Goal: Task Accomplishment & Management: Use online tool/utility

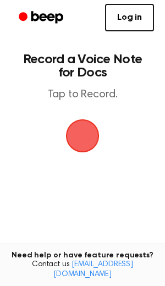
click at [82, 137] on span "button" at bounding box center [82, 135] width 31 height 31
click at [85, 142] on span "button" at bounding box center [83, 136] width 34 height 34
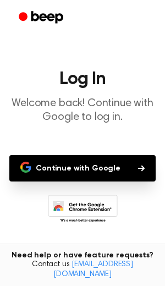
click at [123, 162] on button "Continue with Google" at bounding box center [82, 168] width 146 height 26
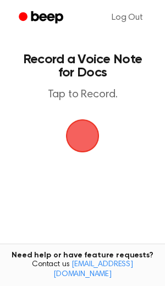
click at [95, 134] on span "button" at bounding box center [82, 135] width 41 height 41
click at [88, 133] on span "button" at bounding box center [83, 136] width 36 height 36
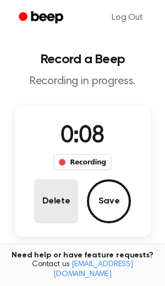
click at [59, 184] on button "Delete" at bounding box center [56, 201] width 44 height 44
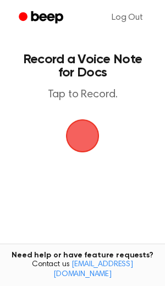
click at [81, 142] on span "button" at bounding box center [83, 136] width 34 height 34
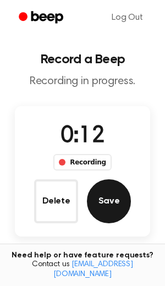
click at [109, 211] on button "Save" at bounding box center [109, 201] width 44 height 44
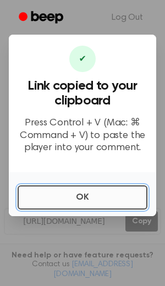
click at [113, 198] on button "OK" at bounding box center [83, 197] width 130 height 24
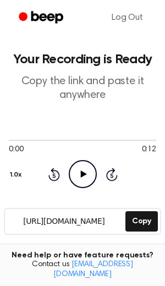
click at [84, 187] on circle at bounding box center [82, 174] width 27 height 27
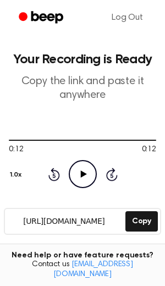
click at [82, 173] on icon at bounding box center [83, 173] width 6 height 7
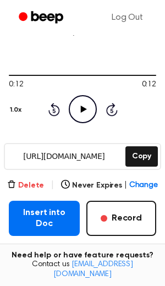
scroll to position [75, 0]
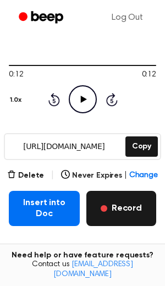
click at [111, 208] on button "Record" at bounding box center [121, 208] width 70 height 35
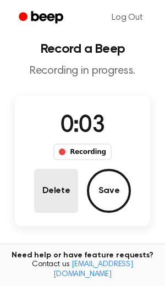
click at [45, 197] on button "Delete" at bounding box center [56, 191] width 44 height 44
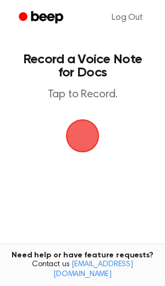
click at [96, 196] on main "Record a Voice Note for Docs Tap to Record. Tired of copying and pasting? Use t…" at bounding box center [82, 167] width 165 height 335
click at [87, 131] on span "button" at bounding box center [82, 135] width 31 height 31
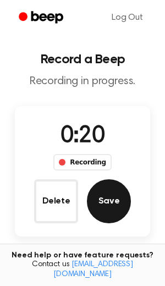
click at [103, 207] on button "Save" at bounding box center [109, 201] width 44 height 44
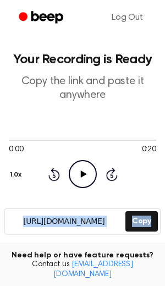
drag, startPoint x: 91, startPoint y: 203, endPoint x: 169, endPoint y: 224, distance: 80.4
click at [164, 224] on html "Log Out Your Recording is Ready Copy the link and paste it anywhere 0:00 0:20 Y…" at bounding box center [82, 242] width 165 height 484
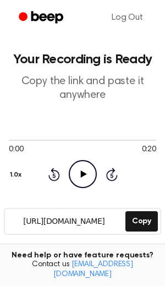
click at [86, 178] on icon "Play Audio" at bounding box center [83, 174] width 28 height 28
click at [87, 181] on icon "Pause Audio" at bounding box center [83, 174] width 28 height 28
click at [89, 178] on icon "Play Audio" at bounding box center [83, 174] width 28 height 28
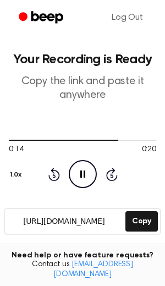
click at [83, 174] on icon at bounding box center [82, 173] width 5 height 7
click at [24, 246] on button "Delete" at bounding box center [25, 251] width 37 height 12
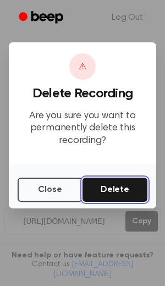
click at [117, 186] on button "Delete" at bounding box center [114, 190] width 65 height 24
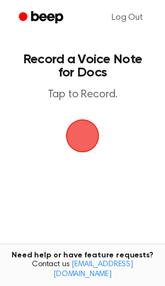
click at [85, 150] on span "button" at bounding box center [83, 136] width 34 height 34
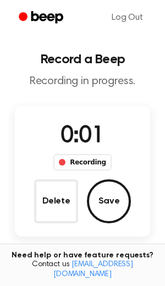
click at [85, 150] on div "0:01 Recording" at bounding box center [82, 144] width 75 height 51
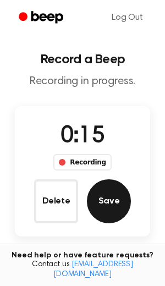
click at [103, 191] on button "Save" at bounding box center [109, 201] width 44 height 44
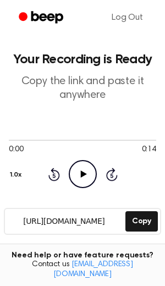
click at [83, 172] on icon at bounding box center [83, 173] width 6 height 7
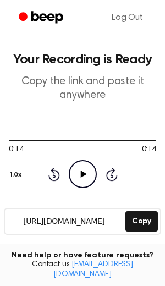
click at [28, 253] on div "Need help or have feature requests? Contact us support@beepaudio.com" at bounding box center [82, 265] width 165 height 43
click at [28, 248] on button "Delete" at bounding box center [25, 251] width 37 height 12
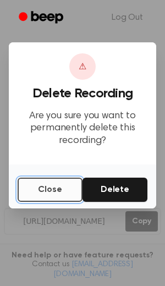
click at [51, 184] on button "Close" at bounding box center [50, 190] width 65 height 24
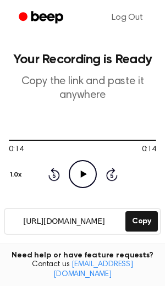
click at [40, 244] on div "Delete | Never Expires | Change" at bounding box center [82, 250] width 151 height 13
click at [35, 247] on button "Delete" at bounding box center [25, 251] width 37 height 12
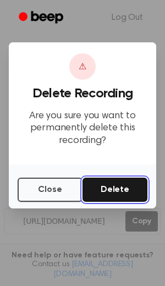
click at [111, 195] on button "Delete" at bounding box center [114, 190] width 65 height 24
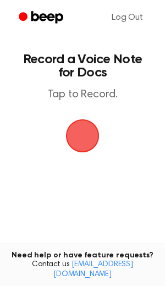
click at [70, 135] on span "button" at bounding box center [82, 135] width 31 height 31
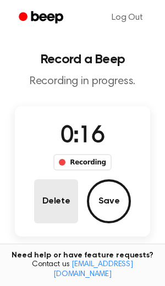
click at [51, 200] on button "Delete" at bounding box center [56, 201] width 44 height 44
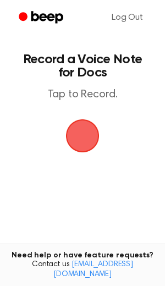
click at [79, 137] on span "button" at bounding box center [82, 135] width 31 height 31
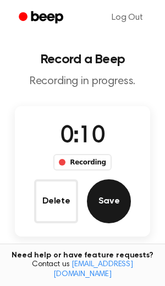
click at [102, 202] on button "Save" at bounding box center [109, 201] width 44 height 44
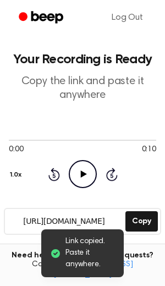
click at [83, 184] on icon "Play Audio" at bounding box center [83, 174] width 28 height 28
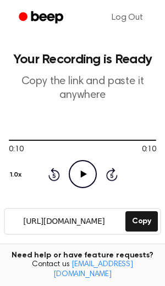
click at [24, 247] on button "Delete" at bounding box center [25, 251] width 37 height 12
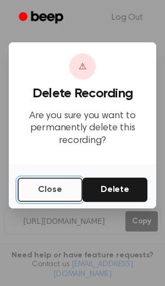
click at [56, 189] on button "Close" at bounding box center [50, 190] width 65 height 24
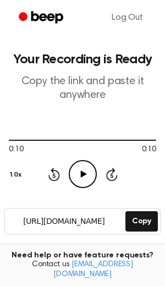
click at [25, 245] on button "Delete" at bounding box center [25, 251] width 37 height 12
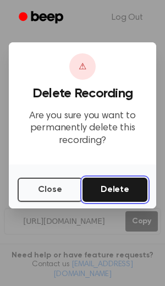
click at [107, 187] on button "Delete" at bounding box center [114, 190] width 65 height 24
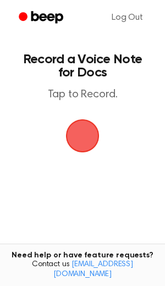
click at [94, 140] on span "button" at bounding box center [82, 135] width 31 height 31
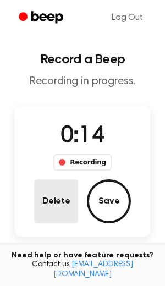
click at [68, 195] on button "Delete" at bounding box center [56, 201] width 44 height 44
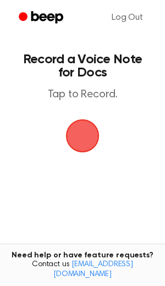
click at [91, 142] on span "button" at bounding box center [82, 135] width 31 height 31
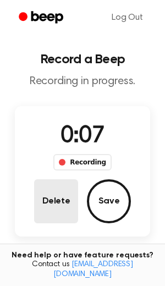
click at [68, 197] on button "Delete" at bounding box center [56, 201] width 44 height 44
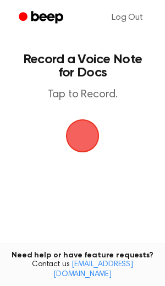
click at [79, 132] on span "button" at bounding box center [82, 135] width 31 height 31
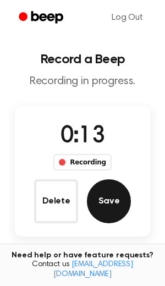
click at [126, 195] on button "Save" at bounding box center [109, 201] width 44 height 44
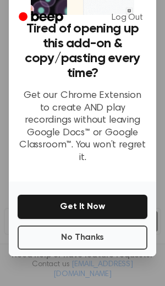
scroll to position [97, 0]
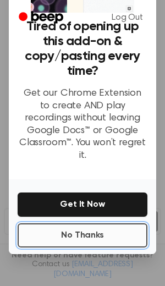
click at [83, 223] on button "No Thanks" at bounding box center [83, 235] width 130 height 24
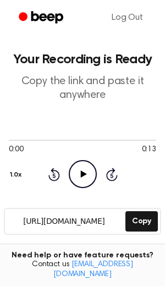
click at [87, 169] on icon "Play Audio" at bounding box center [83, 174] width 28 height 28
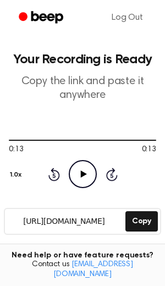
click at [89, 173] on icon "Play Audio" at bounding box center [83, 174] width 28 height 28
click at [89, 173] on icon "Pause Audio" at bounding box center [83, 174] width 28 height 28
click at [89, 173] on icon "Play Audio" at bounding box center [83, 174] width 28 height 28
click at [89, 173] on icon "Pause Audio" at bounding box center [83, 174] width 28 height 28
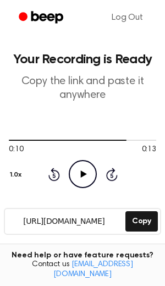
click at [89, 173] on icon "Play Audio" at bounding box center [83, 174] width 28 height 28
click at [89, 173] on icon "Pause Audio" at bounding box center [83, 174] width 28 height 28
click at [89, 173] on icon "Play Audio" at bounding box center [83, 174] width 28 height 28
click at [85, 174] on icon at bounding box center [83, 173] width 6 height 7
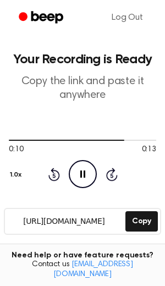
click at [30, 249] on button "Delete" at bounding box center [25, 251] width 37 height 12
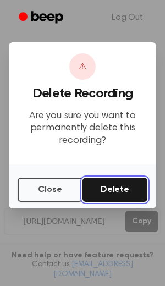
click at [128, 196] on button "Delete" at bounding box center [114, 190] width 65 height 24
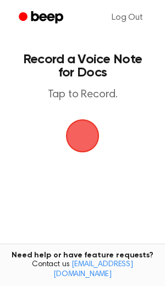
click at [76, 140] on span "button" at bounding box center [82, 135] width 31 height 31
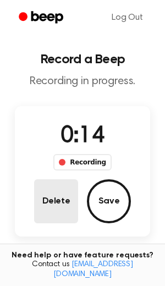
click at [71, 205] on button "Delete" at bounding box center [56, 201] width 44 height 44
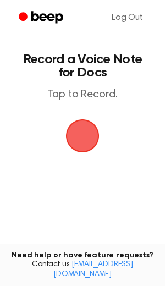
click at [89, 136] on span "button" at bounding box center [82, 135] width 31 height 31
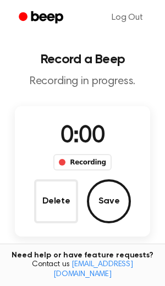
click at [89, 136] on span "0:00" at bounding box center [82, 136] width 44 height 23
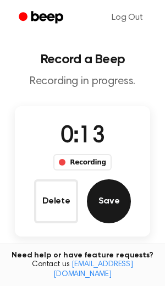
click at [118, 204] on button "Save" at bounding box center [109, 201] width 44 height 44
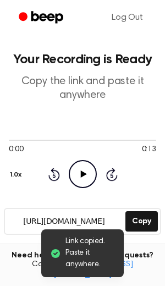
click at [85, 183] on icon "Play Audio" at bounding box center [83, 174] width 28 height 28
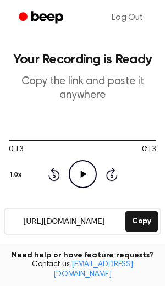
click at [85, 183] on icon "Play Audio" at bounding box center [83, 174] width 28 height 28
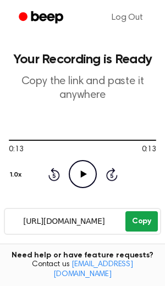
click at [153, 219] on button "Copy" at bounding box center [141, 221] width 32 height 20
click at [0, 161] on html "Log Out Your Recording is Ready Copy the link and paste it anywhere 0:13 0:13 Y…" at bounding box center [82, 238] width 165 height 477
